Goal: Transaction & Acquisition: Obtain resource

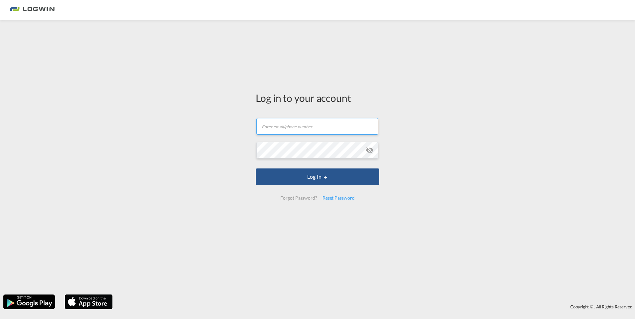
click at [296, 128] on input "text" at bounding box center [317, 126] width 122 height 17
type input "[PERSON_NAME][EMAIL_ADDRESS][DOMAIN_NAME]"
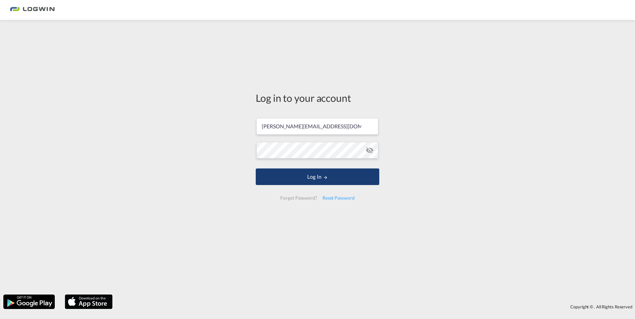
click at [307, 169] on button "Log In" at bounding box center [318, 177] width 124 height 17
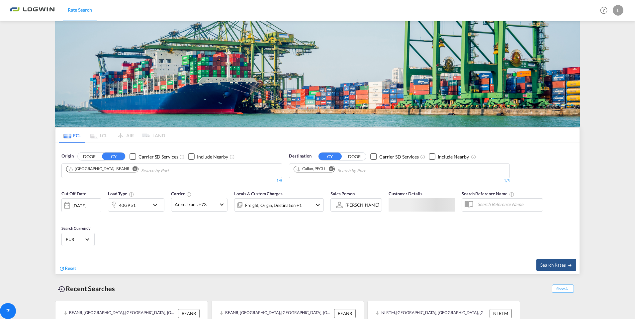
click at [132, 167] on md-icon "Remove" at bounding box center [134, 169] width 5 height 5
click at [103, 72] on body "Rate Search Rate Search Help Resources Product Release L My Profile Logout FCL …" at bounding box center [317, 159] width 635 height 319
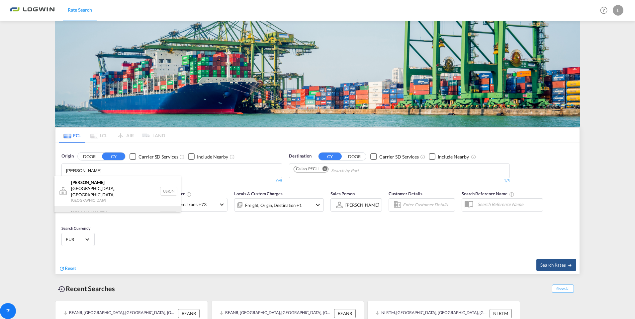
type input "[PERSON_NAME]"
click at [93, 206] on div "[PERSON_NAME] dam [GEOGRAPHIC_DATA] NLRTM" at bounding box center [117, 216] width 126 height 20
click at [332, 170] on md-icon "Remove" at bounding box center [331, 169] width 5 height 5
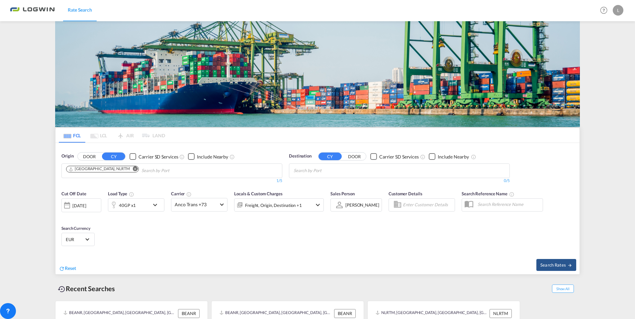
click at [332, 170] on body "Rate Search Rate Search Help Resources Product Release L My Profile Logout FCL …" at bounding box center [317, 159] width 635 height 319
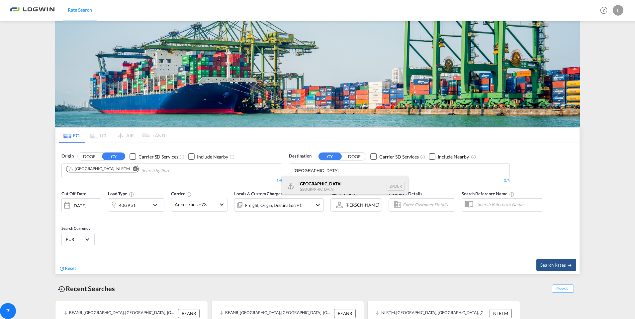
type input "[GEOGRAPHIC_DATA]"
click at [334, 189] on div "[GEOGRAPHIC_DATA] [GEOGRAPHIC_DATA] ZADUR" at bounding box center [345, 186] width 126 height 20
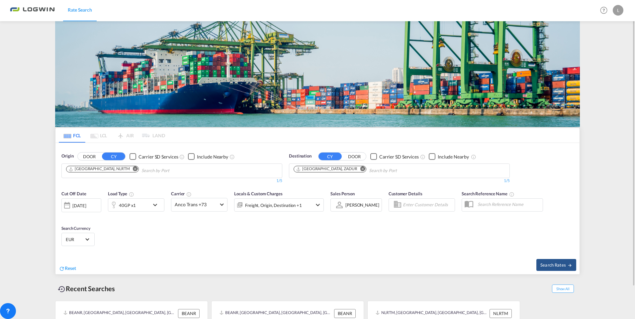
click at [142, 207] on div "40GP x1" at bounding box center [128, 205] width 41 height 13
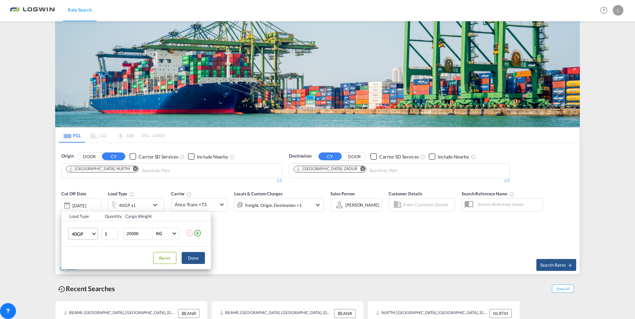
click at [80, 235] on span "40GP" at bounding box center [81, 234] width 19 height 7
click at [82, 218] on div "20GP" at bounding box center [78, 218] width 12 height 7
click at [188, 259] on button "Done" at bounding box center [193, 258] width 23 height 12
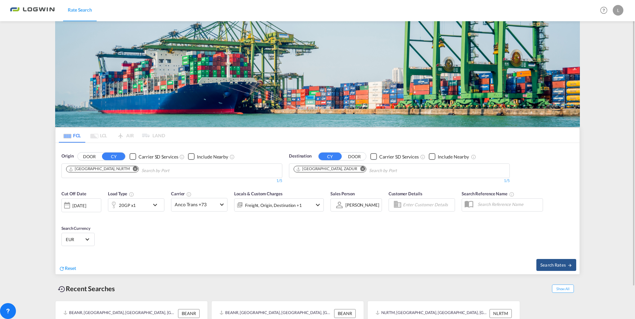
click at [84, 206] on div "[DATE]" at bounding box center [79, 206] width 14 height 6
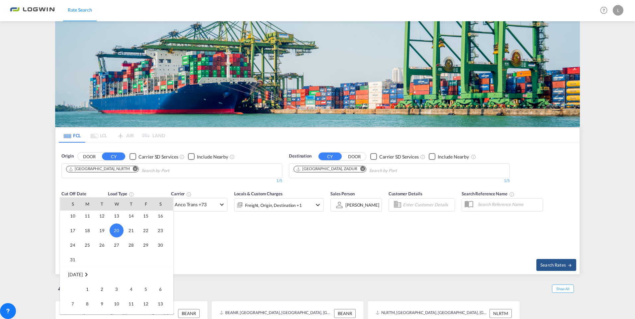
scroll to position [297, 0]
click at [115, 288] on span "3" at bounding box center [116, 287] width 13 height 13
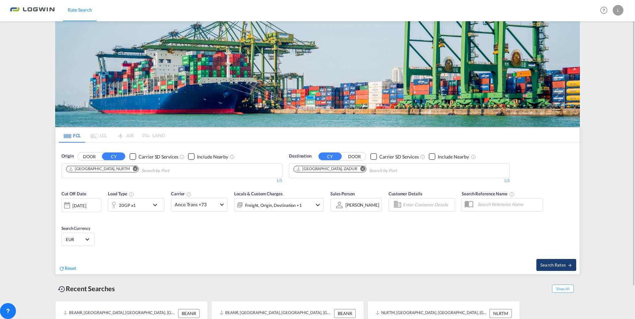
click at [548, 266] on span "Search Rates" at bounding box center [556, 265] width 32 height 5
type input "NLRTM to ZADUR / [DATE]"
